Goal: Task Accomplishment & Management: Use online tool/utility

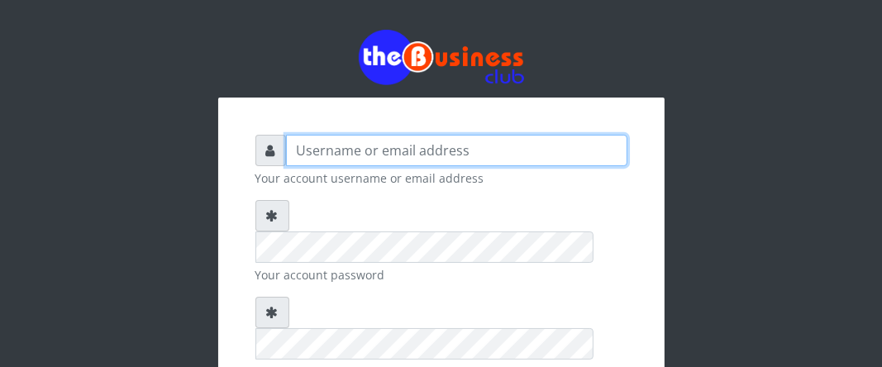
type input "Boboyen"
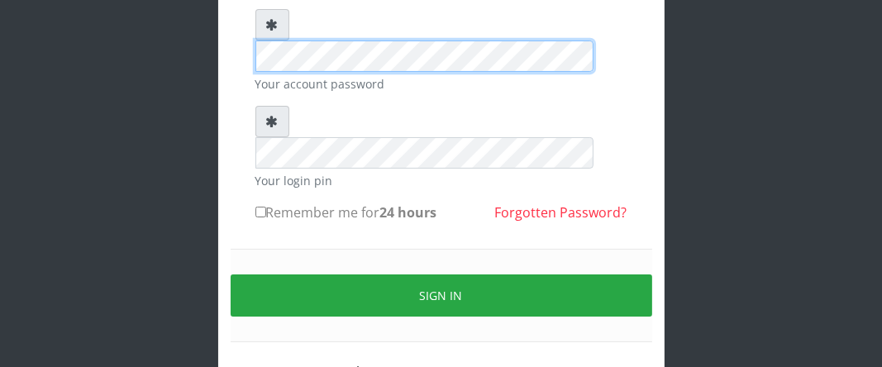
scroll to position [201, 0]
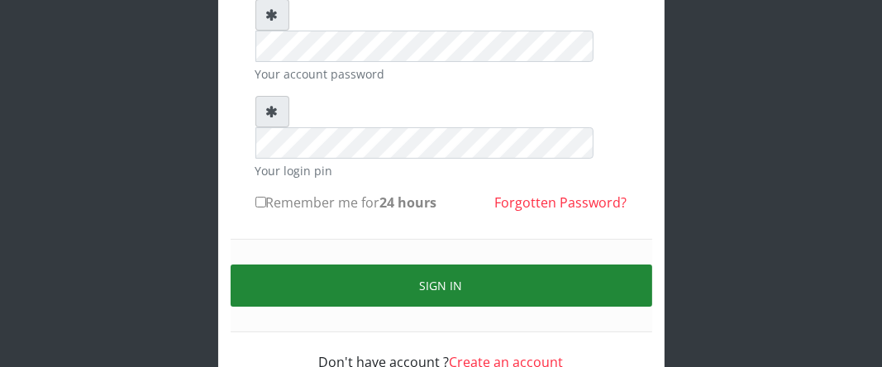
click at [400, 264] on button "Sign in" at bounding box center [441, 285] width 421 height 42
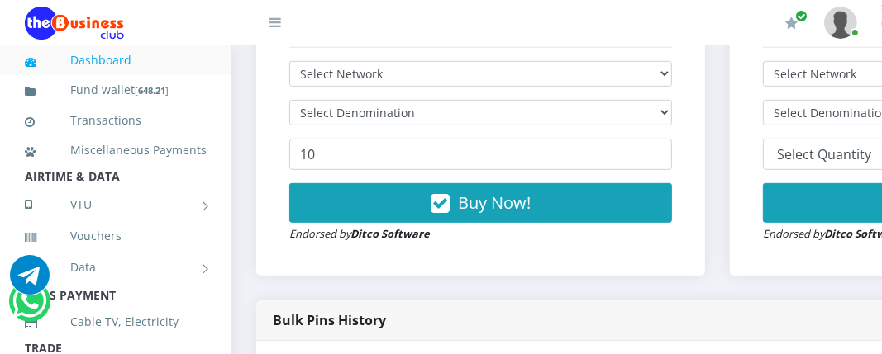
scroll to position [578, 0]
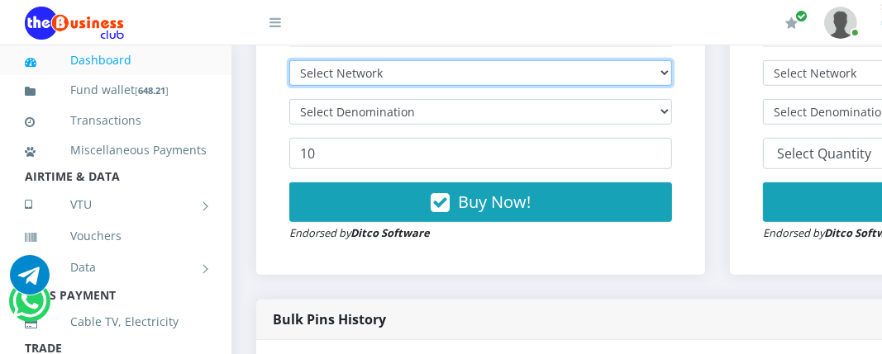
click at [530, 70] on select "Select Network MTN Globacom 9Mobile Airtel" at bounding box center [480, 73] width 383 height 26
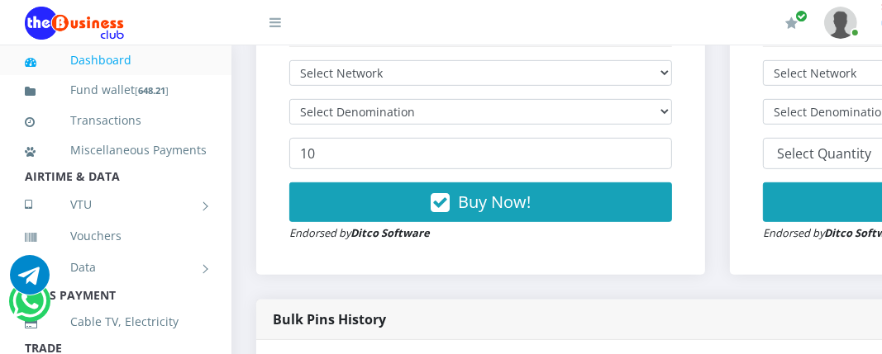
click at [433, 307] on div "Bulk Pins History" at bounding box center [717, 320] width 922 height 40
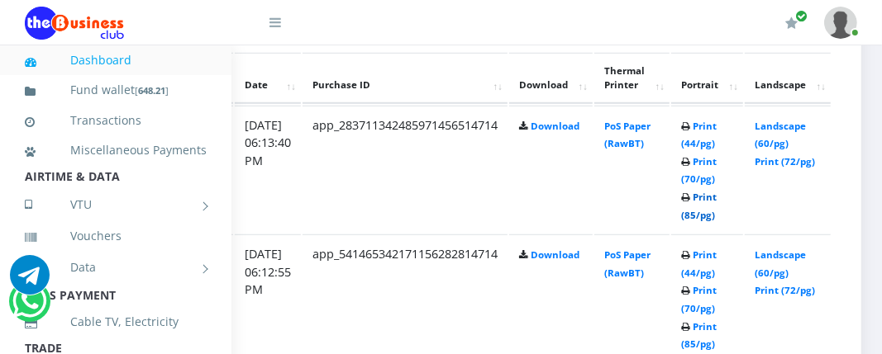
scroll to position [744, 317]
